Goal: Task Accomplishment & Management: Use online tool/utility

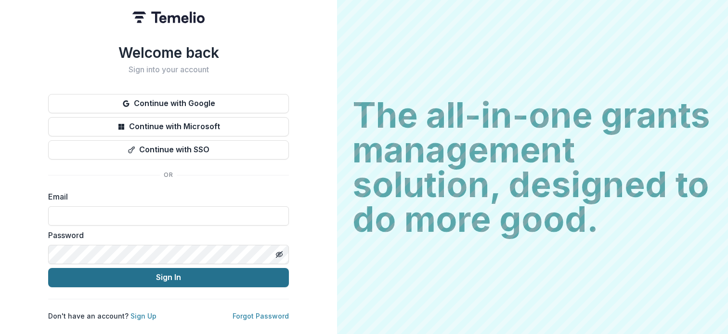
type input "**********"
click at [182, 275] on button "Sign In" at bounding box center [168, 277] width 241 height 19
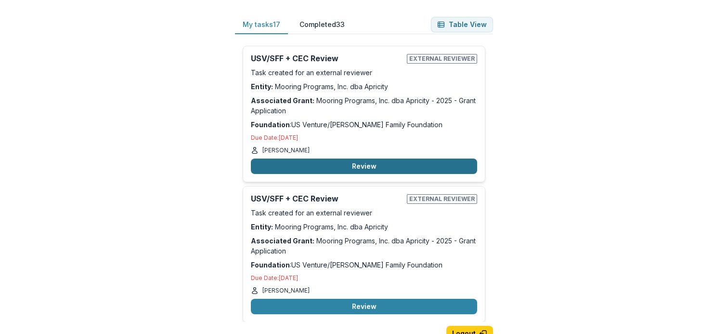
click at [352, 164] on button "Review" at bounding box center [364, 165] width 226 height 15
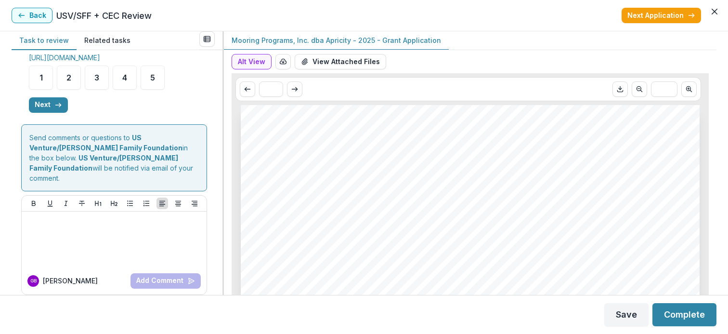
scroll to position [437, 0]
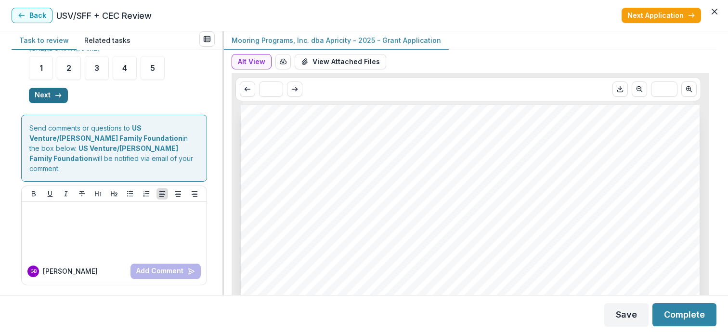
click at [51, 103] on button "Next" at bounding box center [48, 95] width 39 height 15
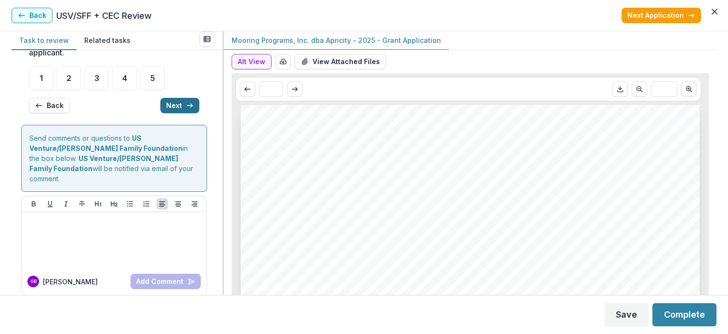
click at [176, 102] on button "Next" at bounding box center [179, 105] width 39 height 15
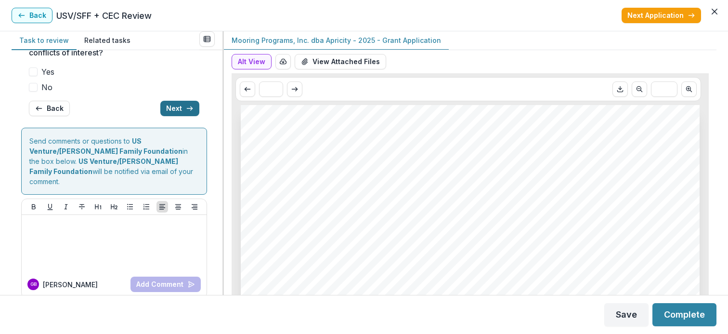
scroll to position [178, 0]
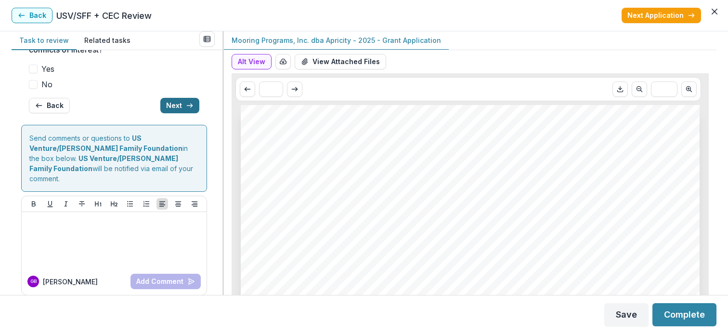
click at [176, 102] on button "Next" at bounding box center [179, 105] width 39 height 15
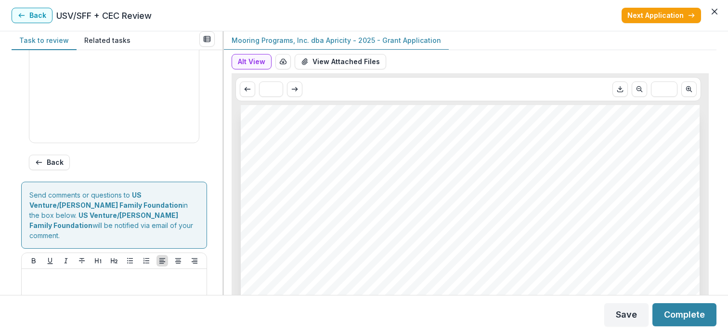
scroll to position [600, 0]
